Goal: Transaction & Acquisition: Purchase product/service

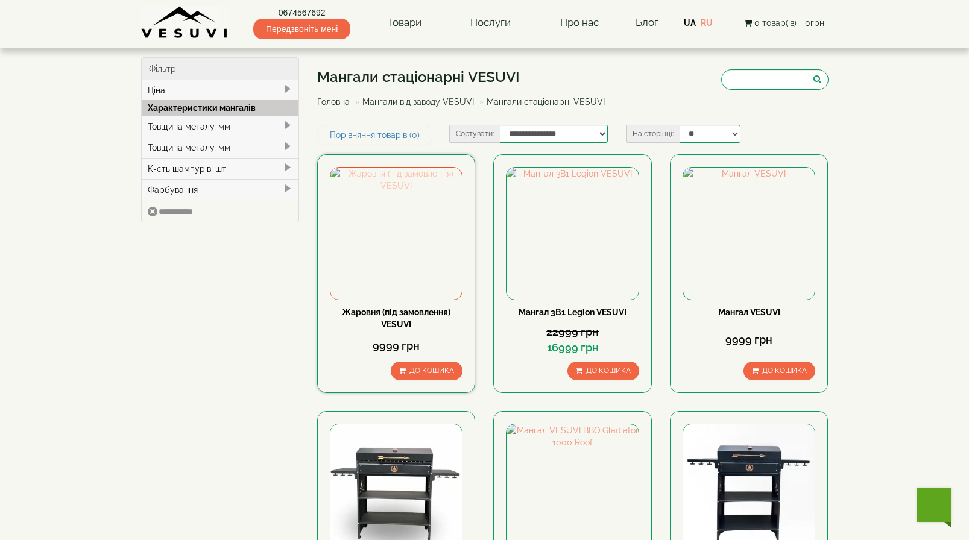
click at [380, 233] on img at bounding box center [395, 233] width 131 height 131
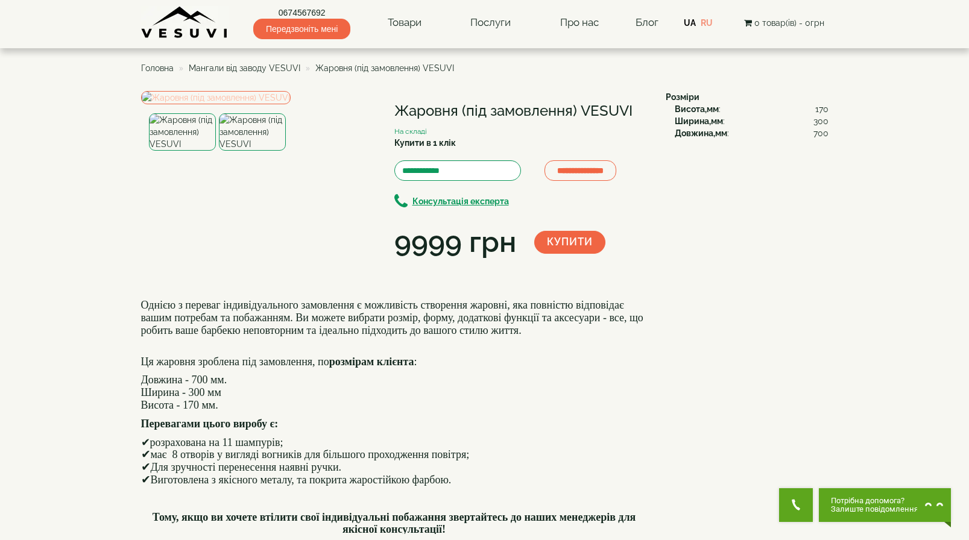
click at [271, 104] on img at bounding box center [216, 97] width 150 height 13
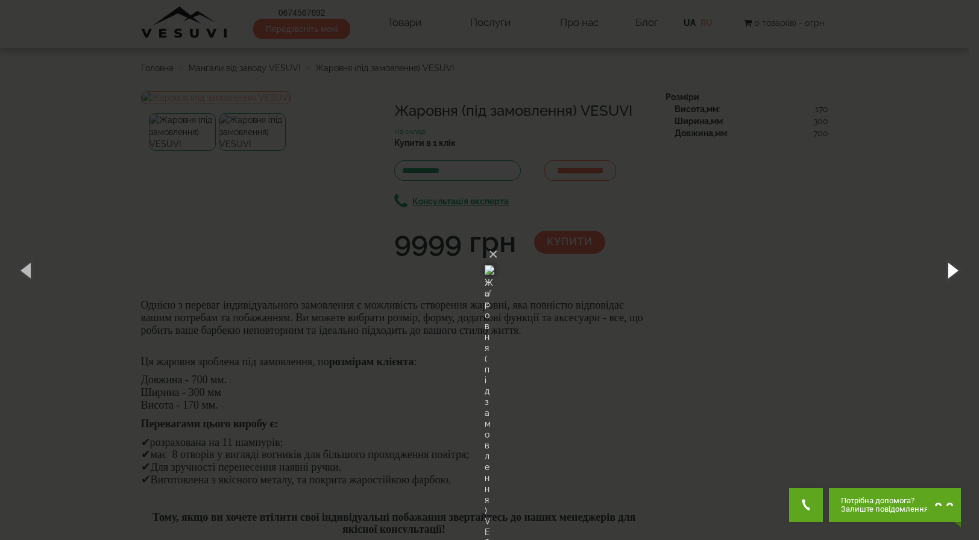
click at [951, 265] on button "button" at bounding box center [952, 270] width 54 height 66
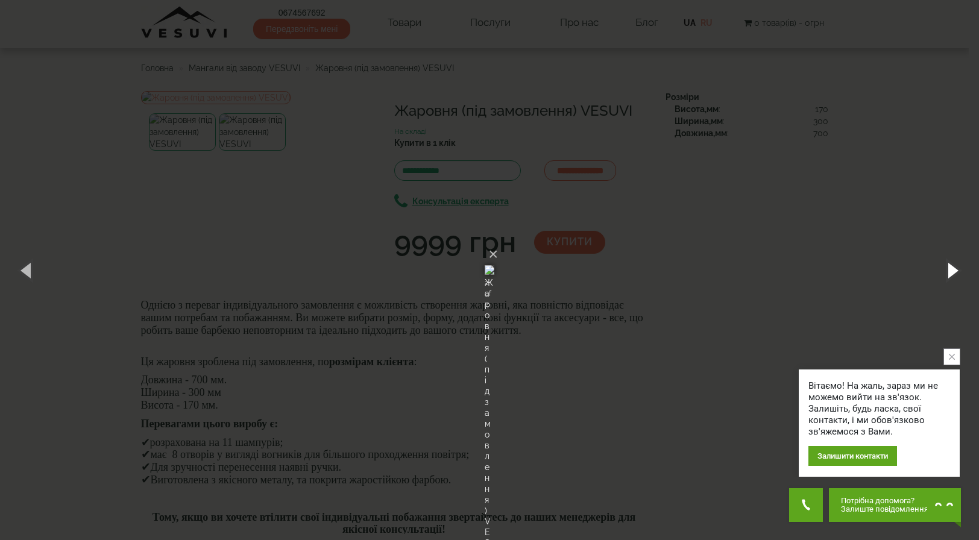
click at [951, 265] on button "button" at bounding box center [952, 270] width 54 height 66
click at [957, 278] on button "button" at bounding box center [952, 270] width 54 height 66
click at [498, 241] on button "×" at bounding box center [493, 254] width 10 height 27
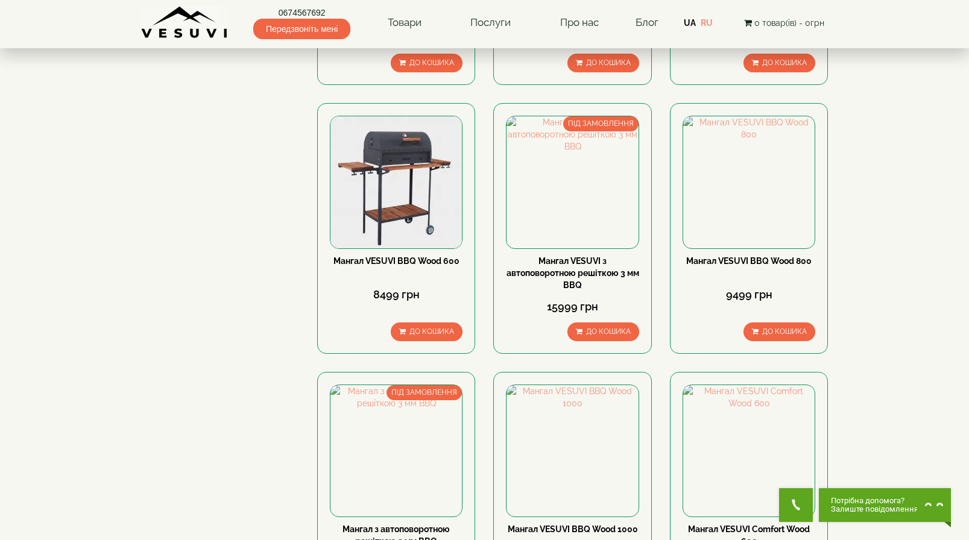
scroll to position [1146, 0]
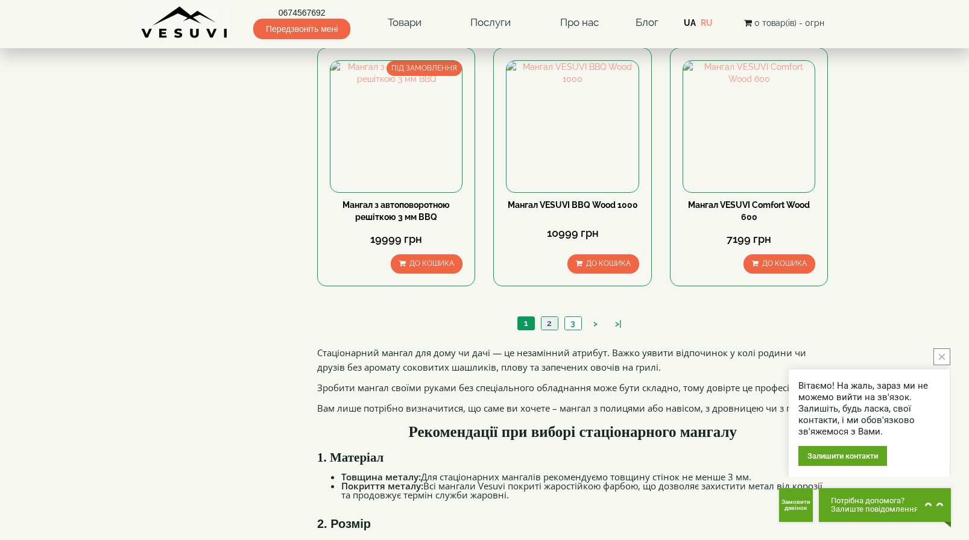
click at [551, 326] on link "2" at bounding box center [549, 323] width 17 height 13
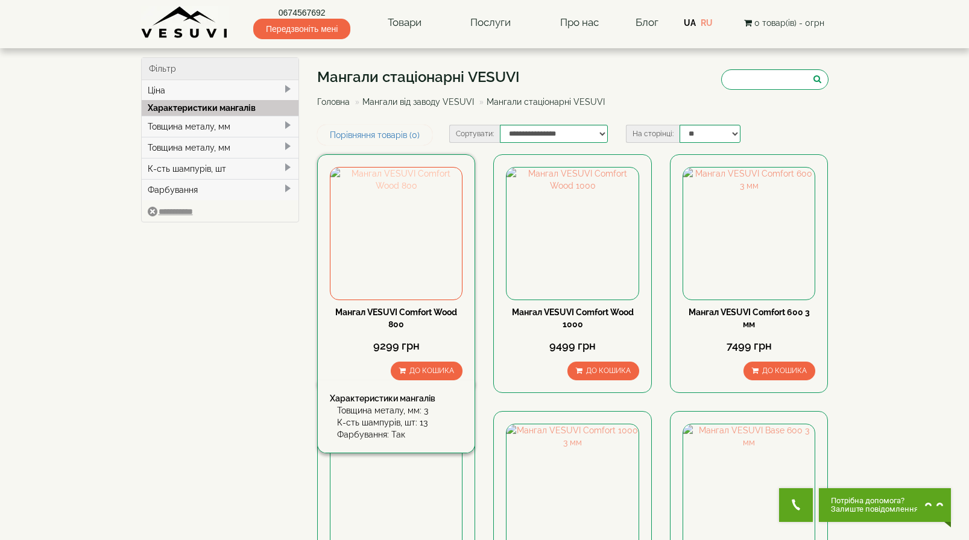
click at [414, 198] on img at bounding box center [395, 233] width 131 height 131
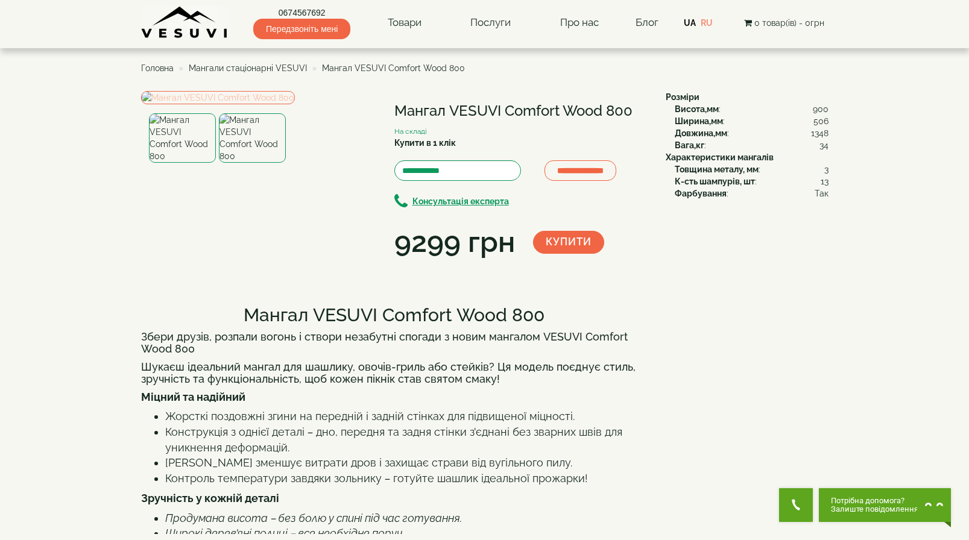
click at [227, 104] on img at bounding box center [218, 97] width 154 height 13
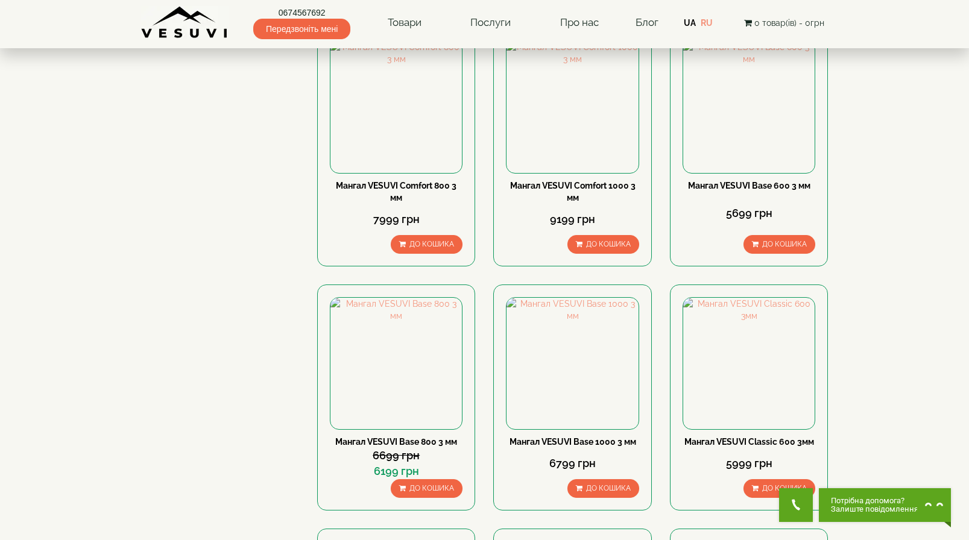
scroll to position [422, 0]
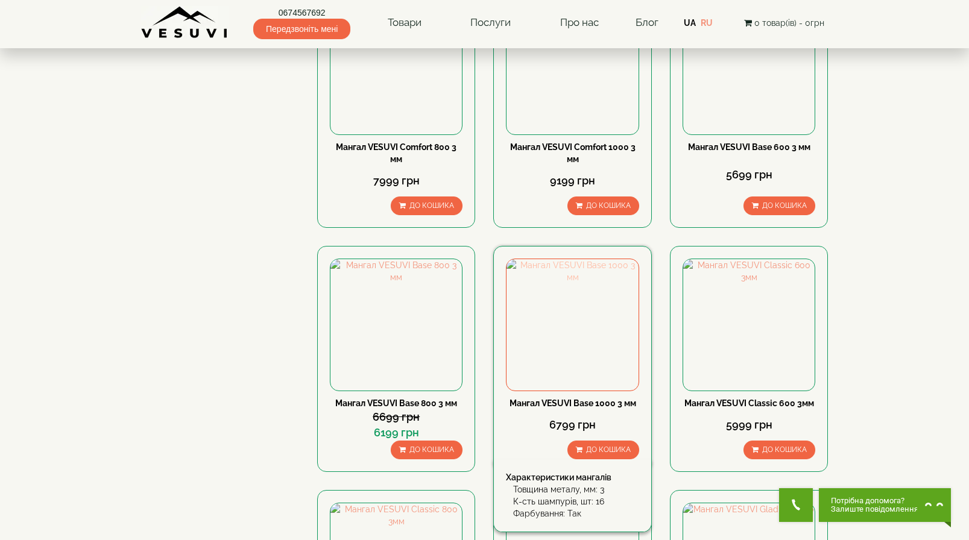
click at [579, 308] on img at bounding box center [571, 324] width 131 height 131
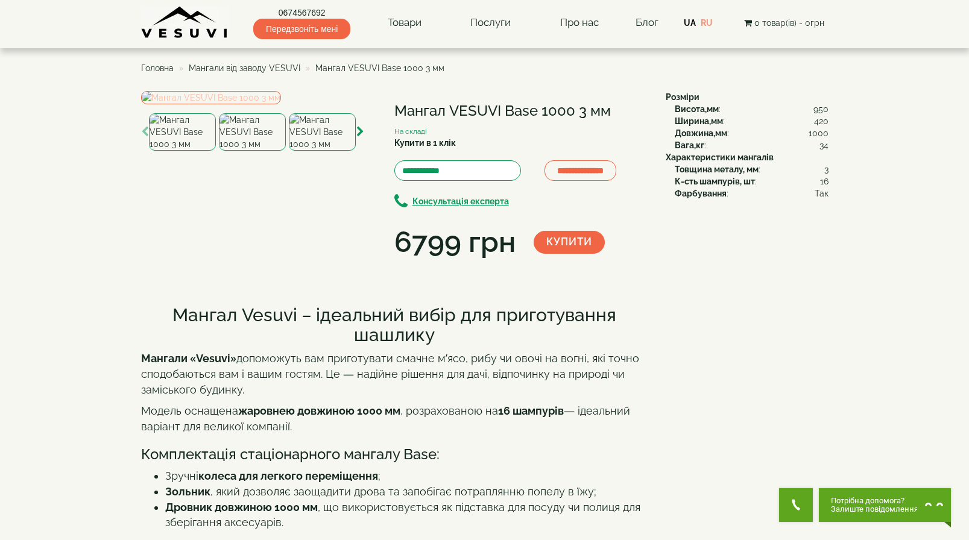
click at [273, 104] on img at bounding box center [211, 97] width 140 height 13
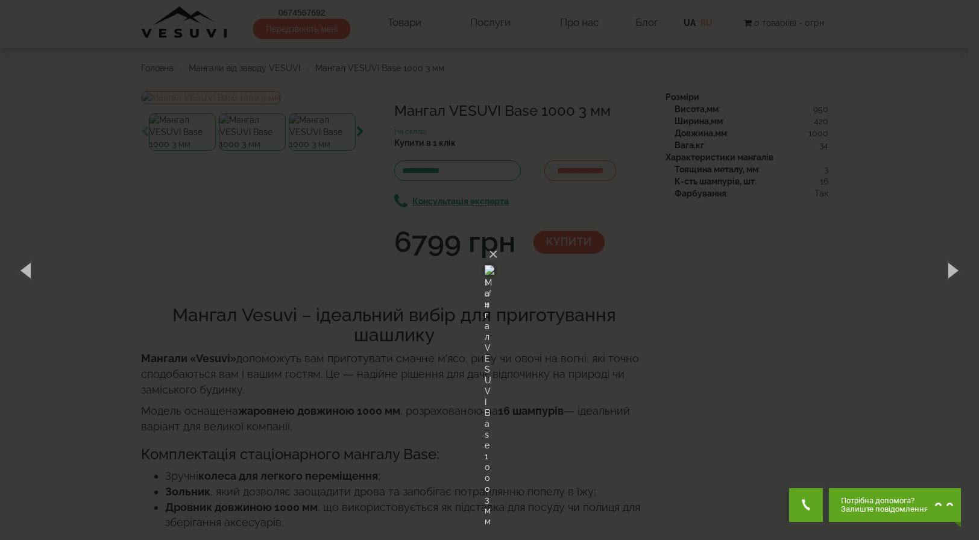
click at [494, 242] on img at bounding box center [490, 270] width 10 height 58
click at [494, 261] on img at bounding box center [490, 270] width 10 height 58
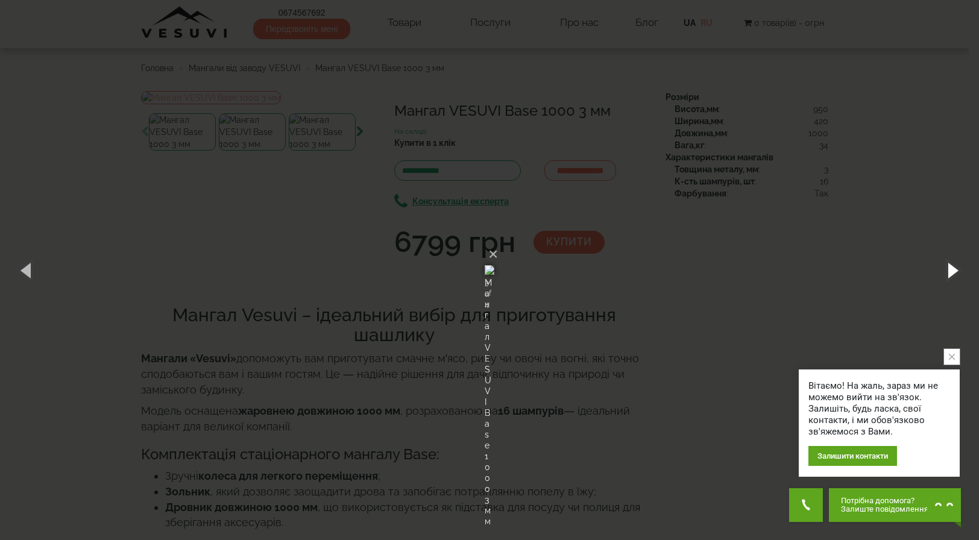
click at [948, 267] on button "button" at bounding box center [952, 270] width 54 height 66
click at [948, 268] on button "button" at bounding box center [952, 270] width 54 height 66
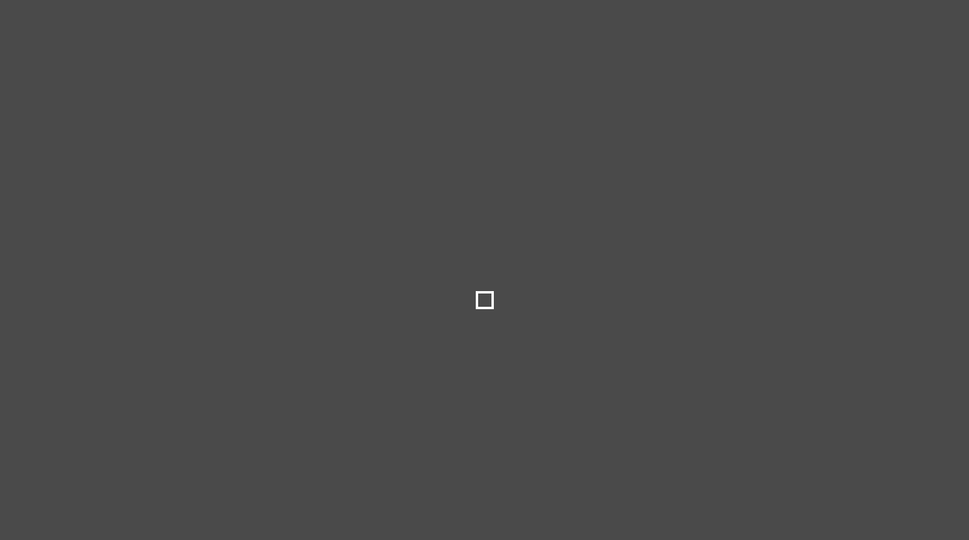
select select
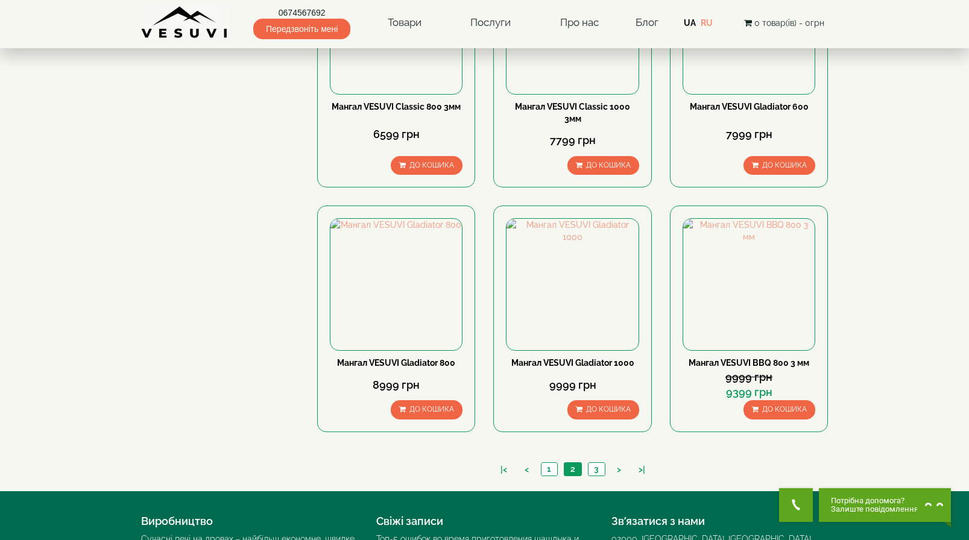
scroll to position [1122, 0]
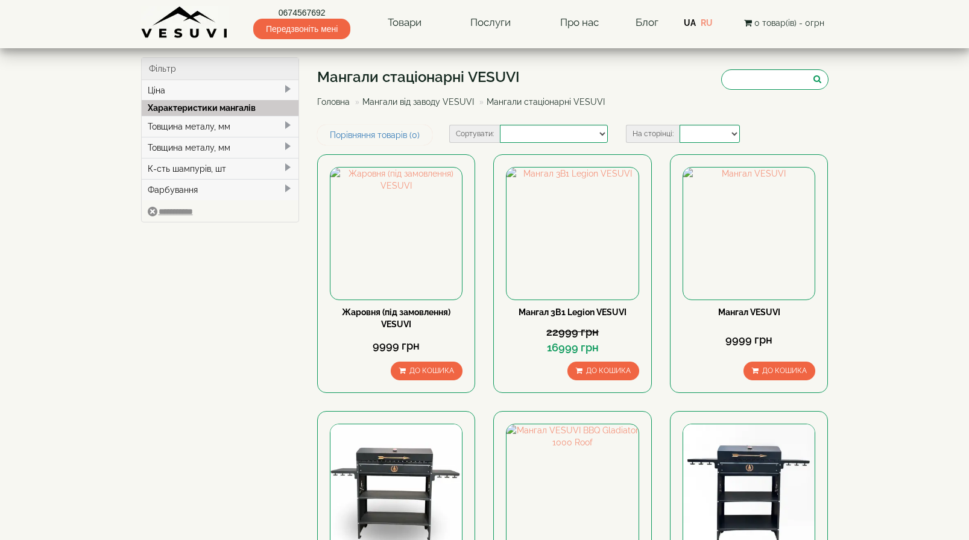
select select
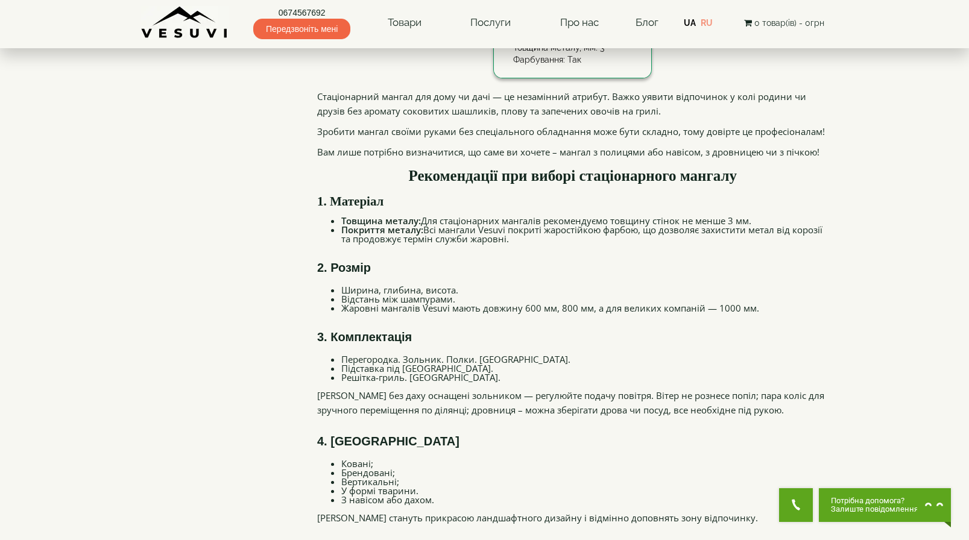
scroll to position [1447, 0]
